Goal: Task Accomplishment & Management: Manage account settings

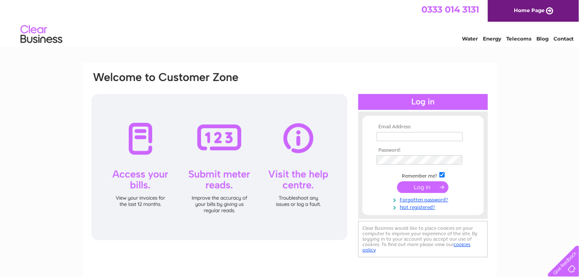
click at [423, 136] on input "text" at bounding box center [420, 136] width 86 height 9
type input "moragfraser@youth2000project.com"
click at [415, 186] on input "submit" at bounding box center [422, 187] width 51 height 12
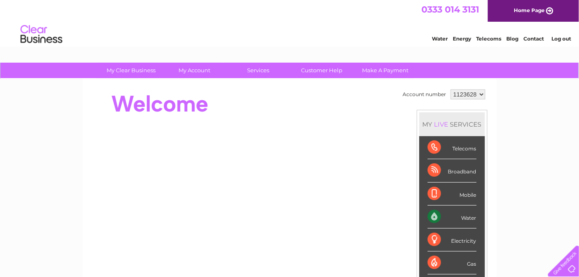
click at [479, 93] on select "1123628" at bounding box center [468, 94] width 35 height 10
click at [451, 89] on select "1123628" at bounding box center [468, 94] width 35 height 10
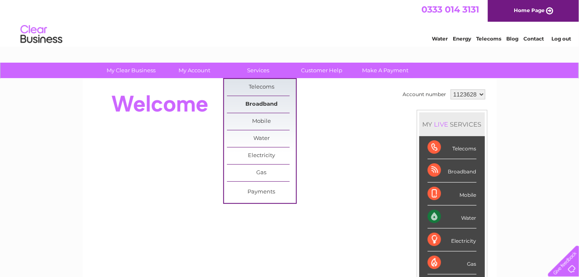
click at [256, 100] on link "Broadband" at bounding box center [261, 104] width 69 height 17
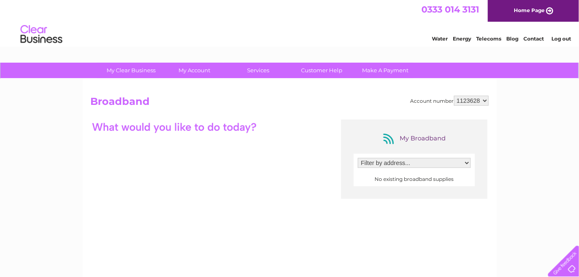
click at [467, 161] on select "Filter by address..." at bounding box center [414, 163] width 113 height 10
click at [358, 158] on select "Filter by address..." at bounding box center [414, 163] width 113 height 10
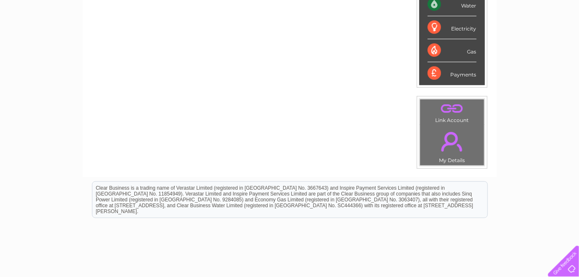
scroll to position [259, 0]
